Goal: Information Seeking & Learning: Learn about a topic

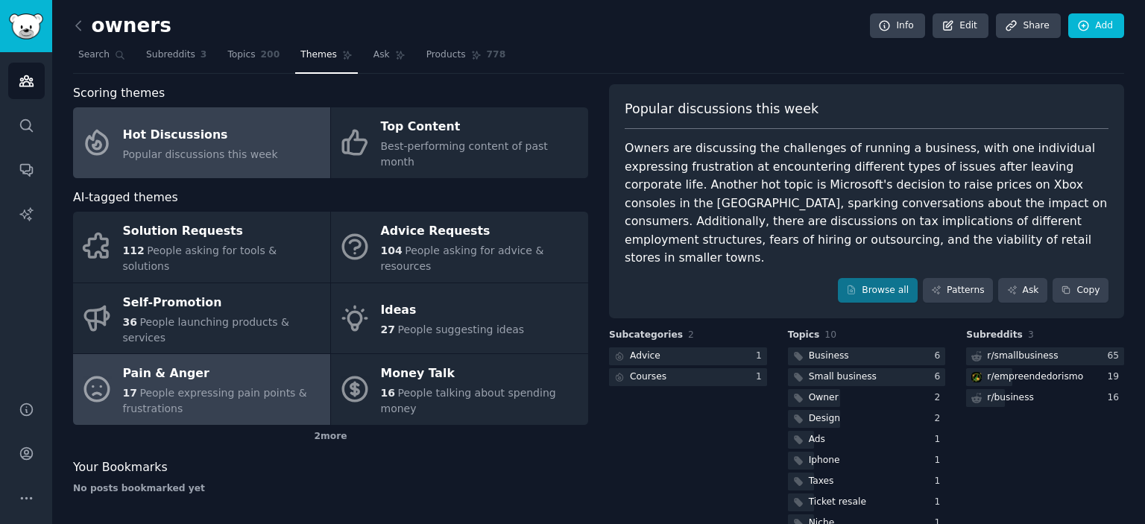
click at [194, 387] on span "People expressing pain points & frustrations" at bounding box center [215, 401] width 184 height 28
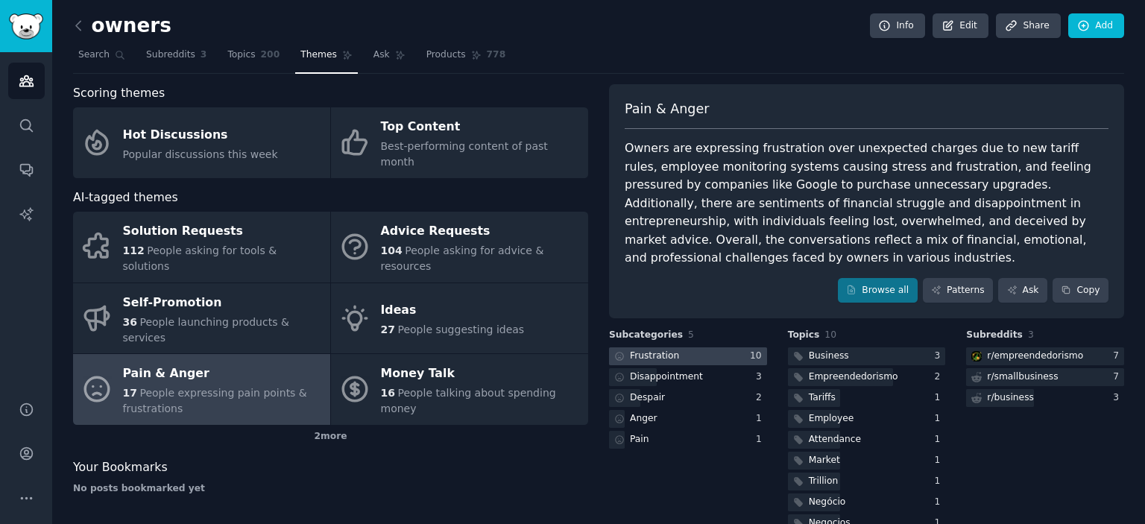
scroll to position [33, 0]
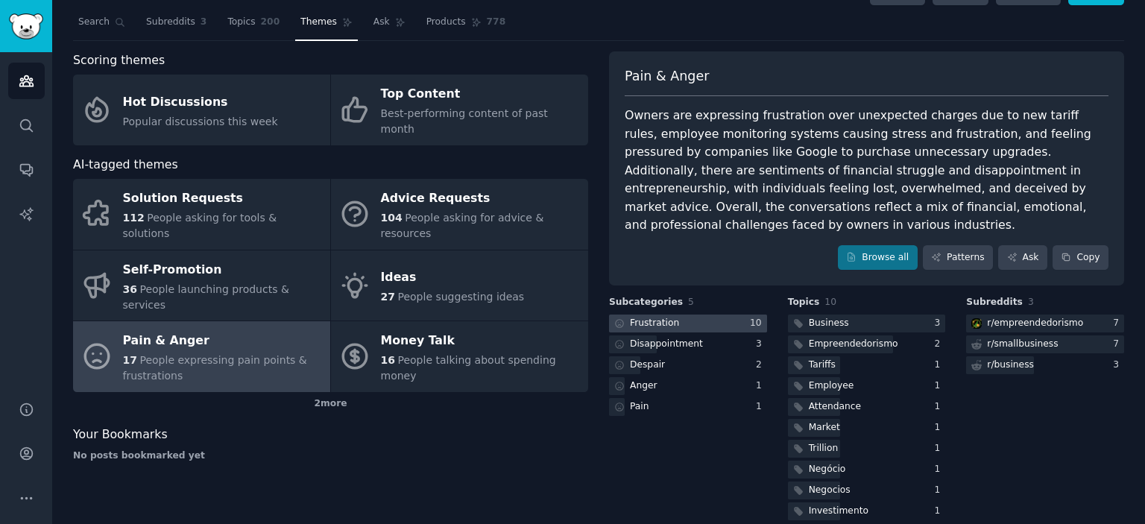
click at [718, 315] on div at bounding box center [688, 324] width 158 height 19
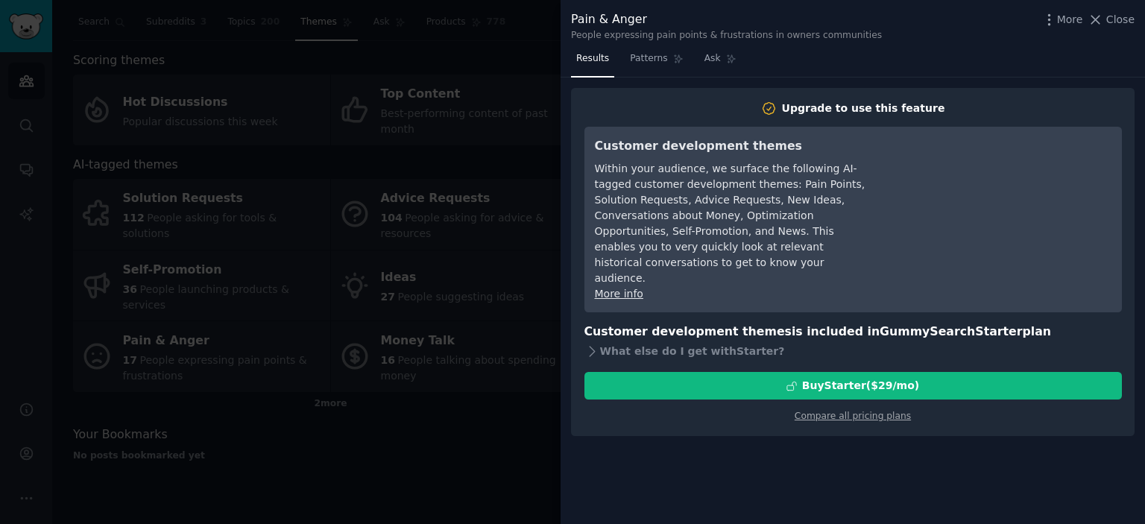
click at [556, 163] on div at bounding box center [572, 262] width 1145 height 524
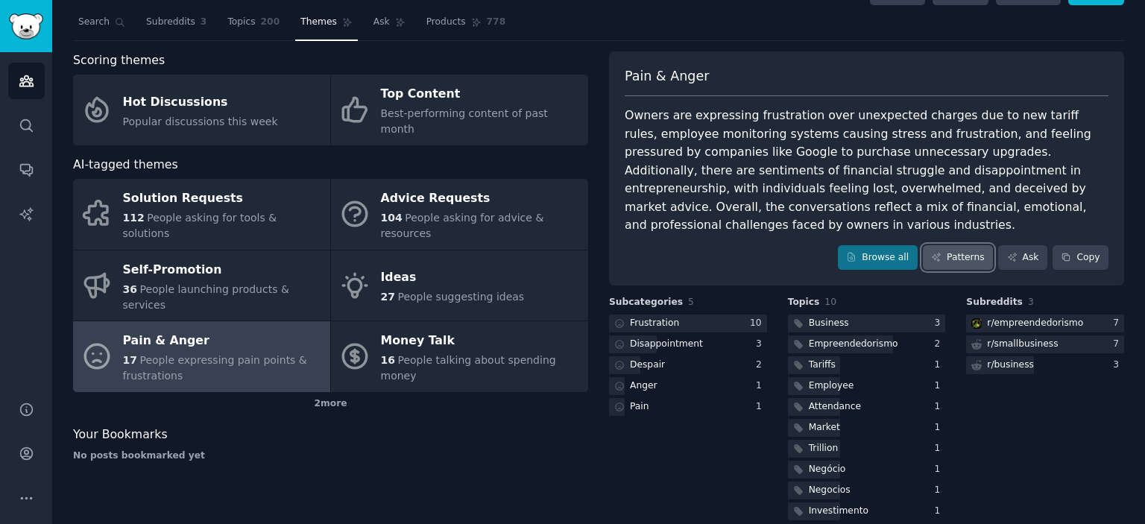
click at [949, 245] on link "Patterns" at bounding box center [958, 257] width 70 height 25
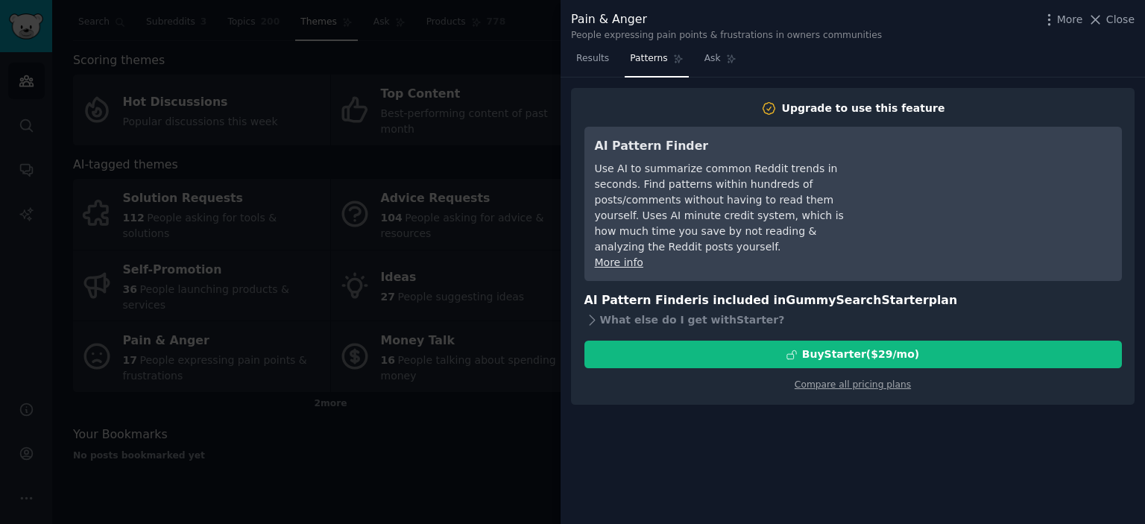
click at [465, 70] on div at bounding box center [572, 262] width 1145 height 524
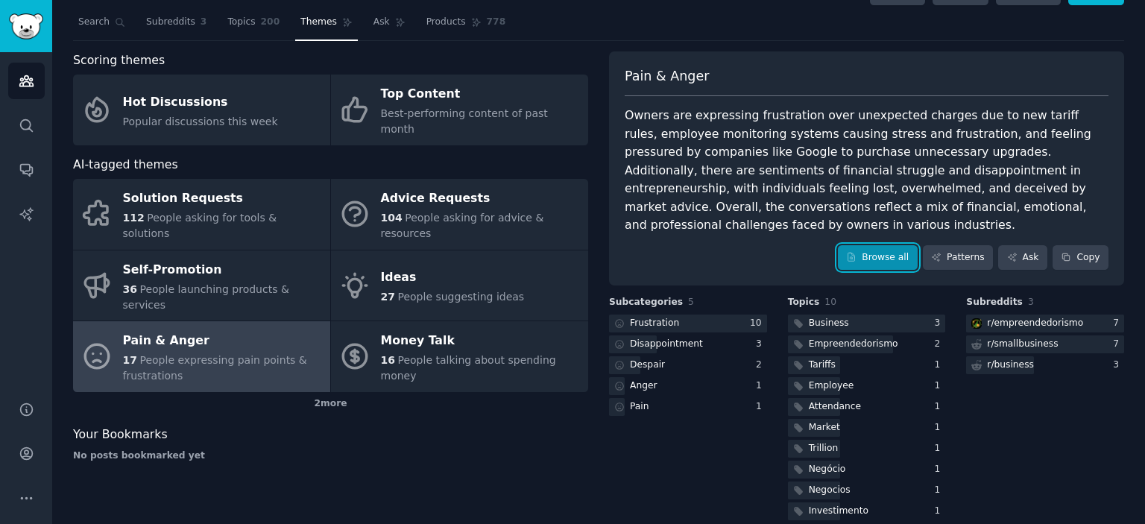
click at [917, 247] on link "Browse all" at bounding box center [878, 257] width 80 height 25
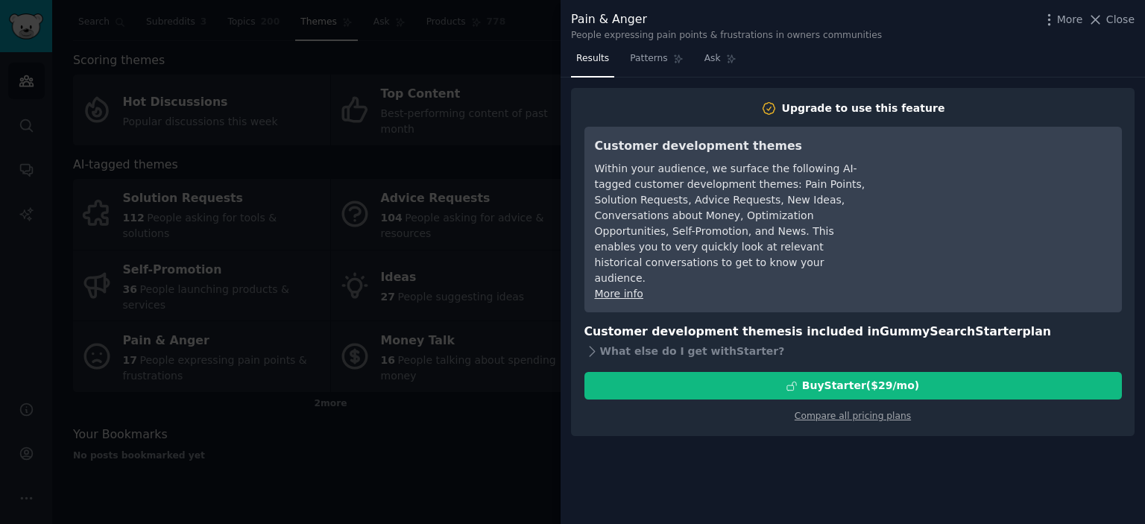
click at [545, 256] on div at bounding box center [572, 262] width 1145 height 524
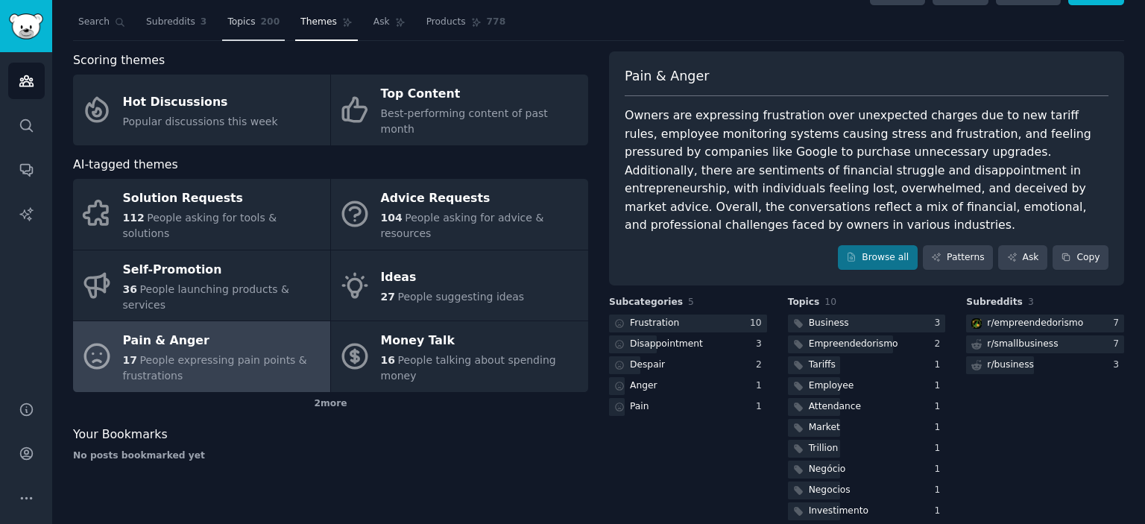
click at [222, 31] on link "Topics 200" at bounding box center [253, 25] width 63 height 31
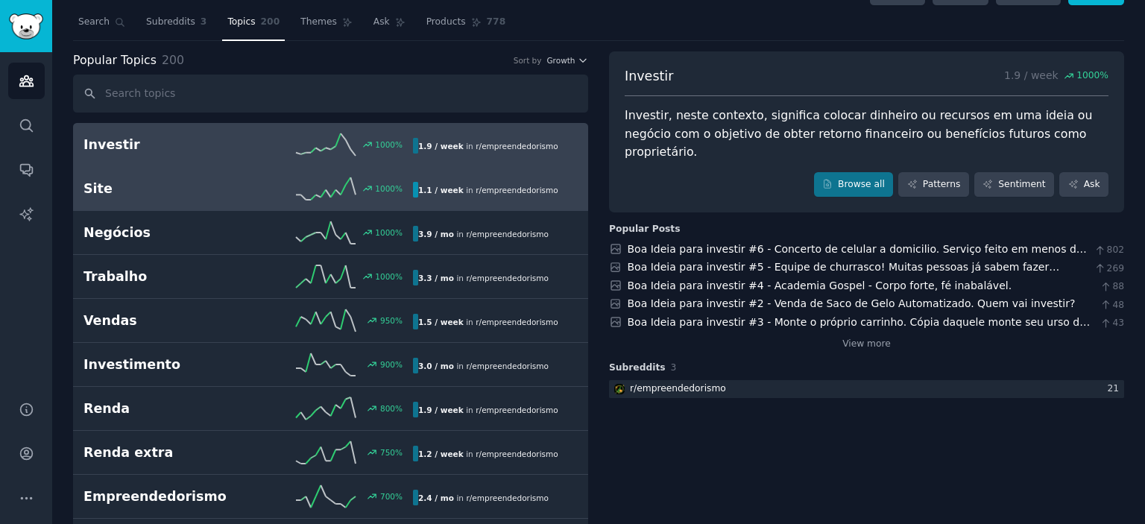
click at [182, 192] on h2 "Site" at bounding box center [166, 189] width 165 height 19
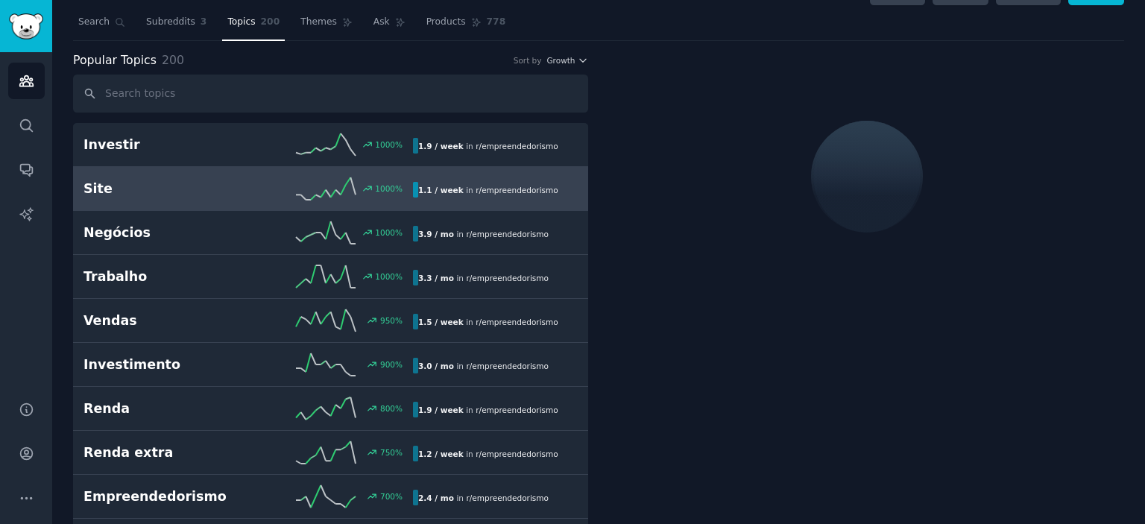
click at [182, 192] on h2 "Site" at bounding box center [166, 189] width 165 height 19
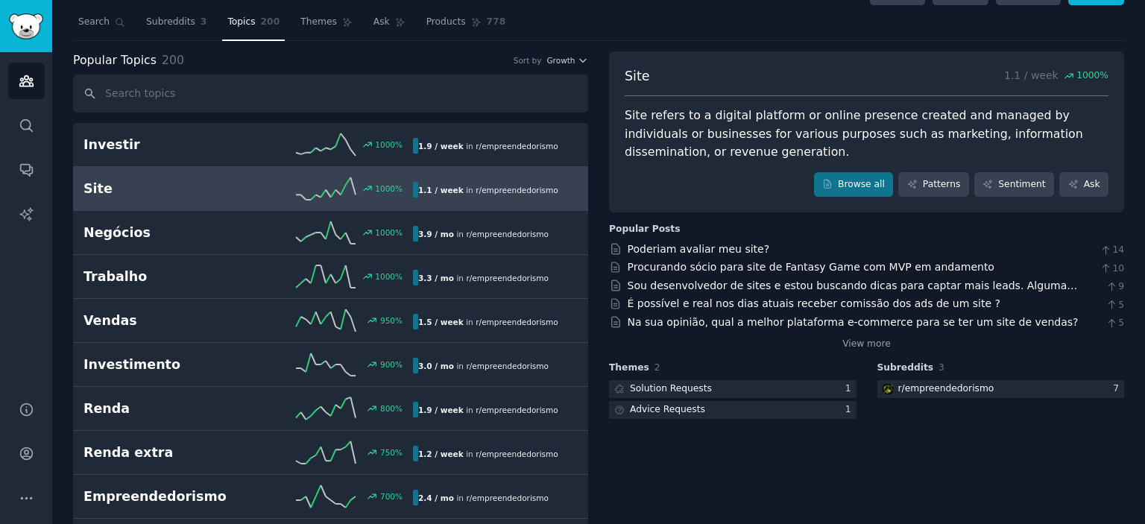
click at [547, 62] on div "Sort by Growth" at bounding box center [551, 60] width 75 height 10
click at [552, 61] on span "Growth" at bounding box center [561, 60] width 28 height 10
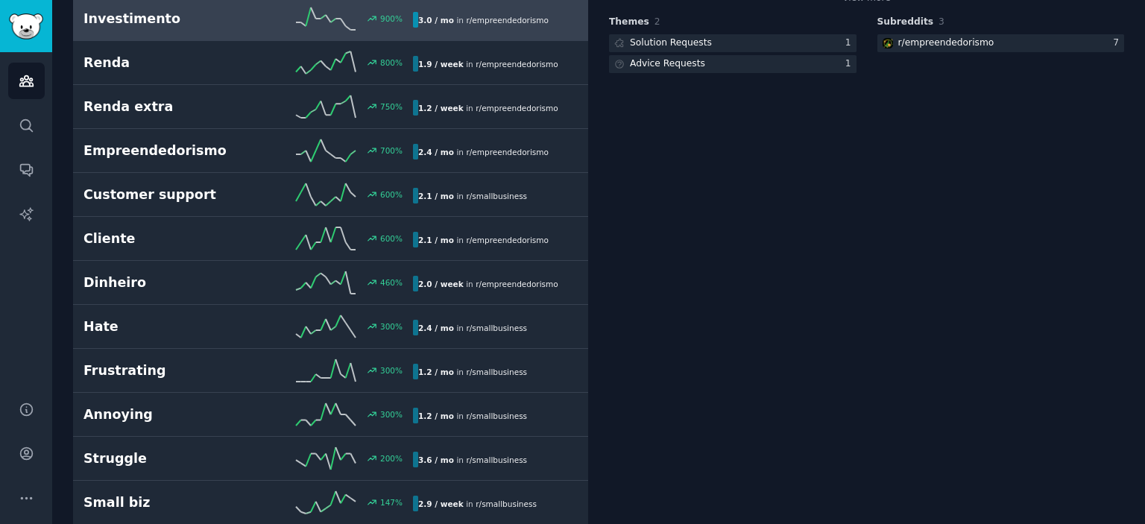
scroll to position [395, 0]
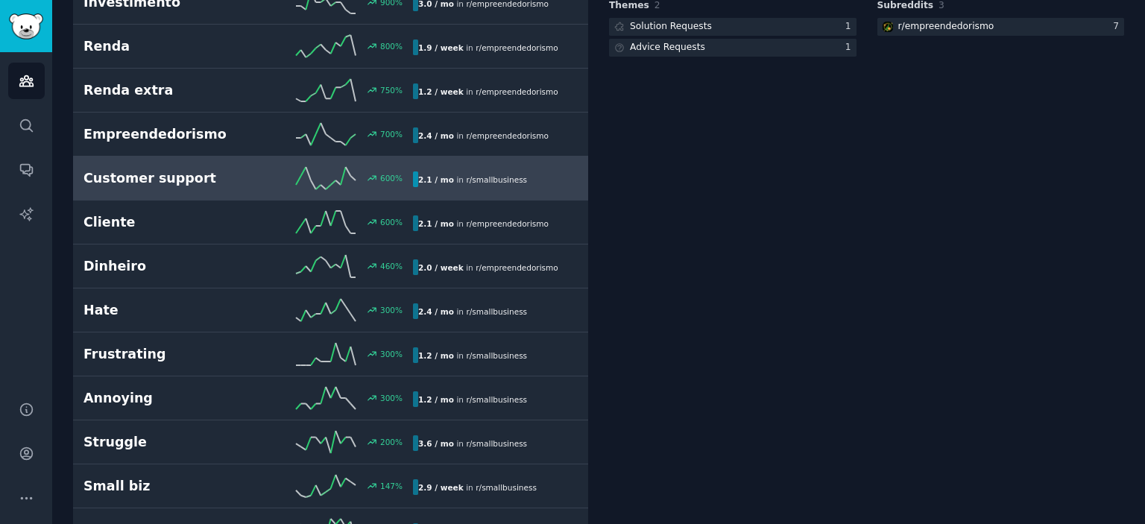
click at [116, 158] on link "Customer support 600 % 2.1 / mo in r/ smallbusiness" at bounding box center [330, 179] width 515 height 44
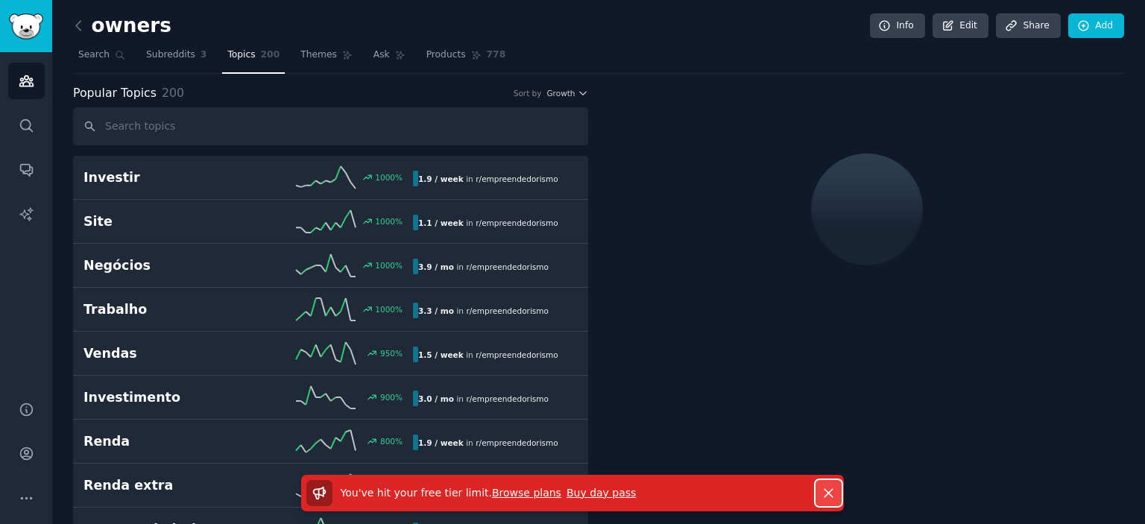
click at [833, 492] on icon "button" at bounding box center [829, 493] width 16 height 16
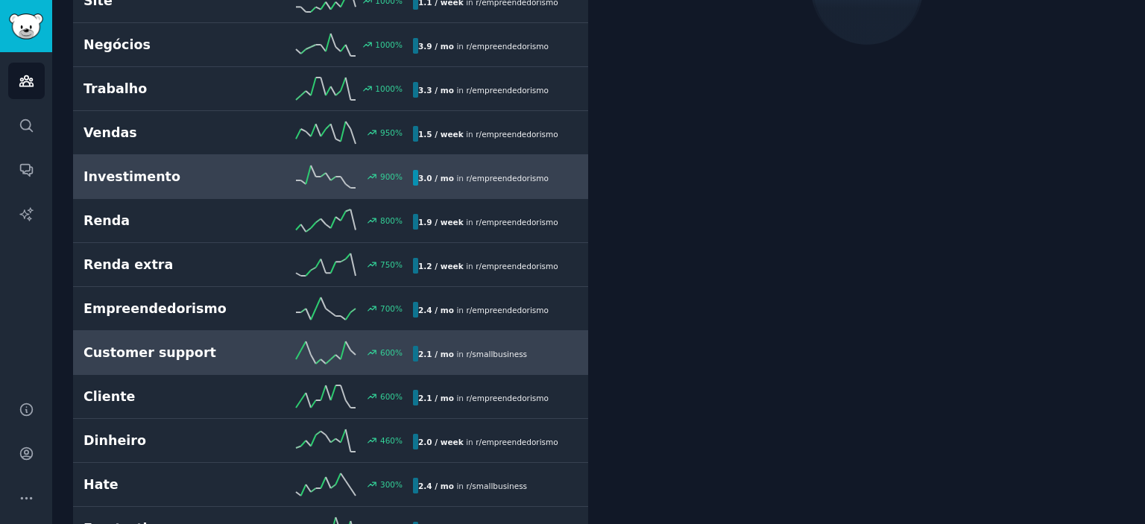
scroll to position [221, 0]
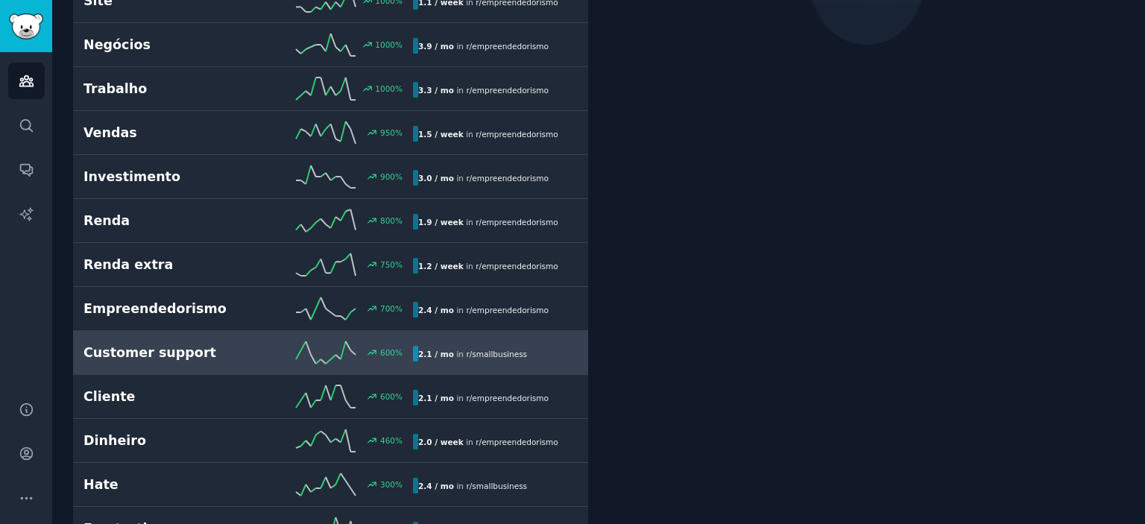
click at [154, 345] on h2 "Customer support" at bounding box center [166, 353] width 165 height 19
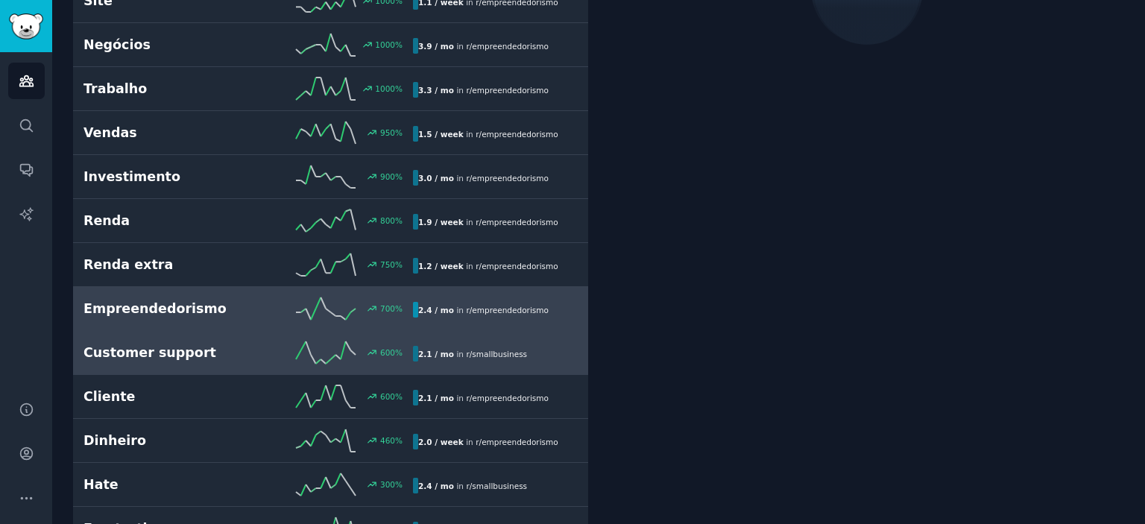
click at [160, 317] on link "Empreendedorismo 700 % 2.4 / mo in r/ empreendedorismo" at bounding box center [330, 309] width 515 height 44
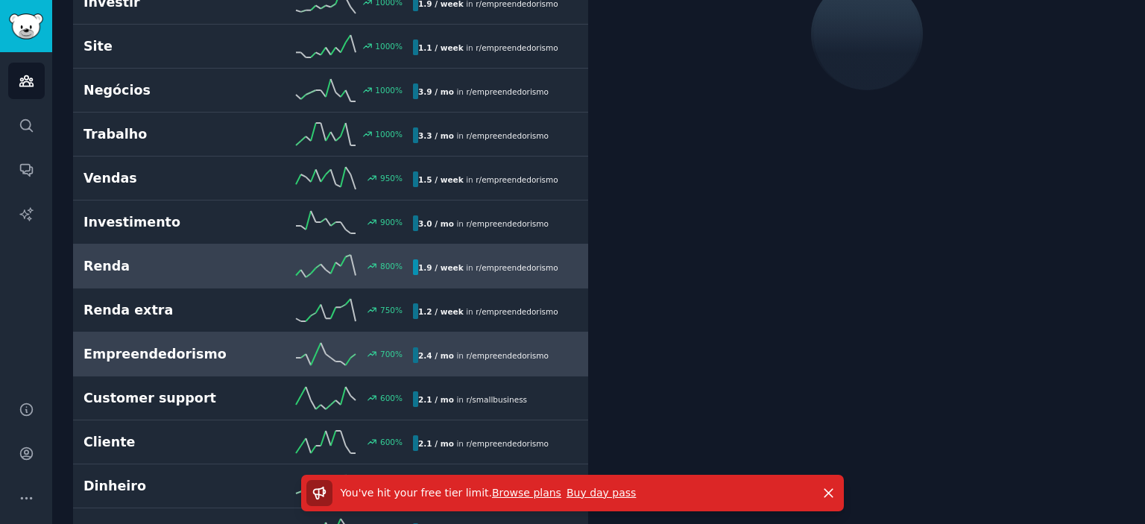
scroll to position [178, 0]
